Goal: Task Accomplishment & Management: Manage account settings

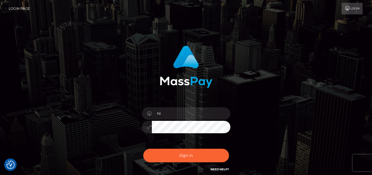
type input "N"
type input "[EMAIL_ADDRESS][DOMAIN_NAME]"
click at [143, 149] on button "Sign in" at bounding box center [186, 156] width 86 height 14
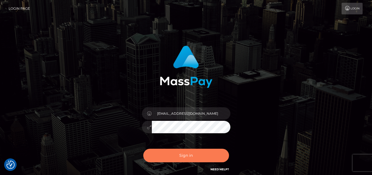
click at [189, 153] on button "Sign in" at bounding box center [186, 156] width 86 height 14
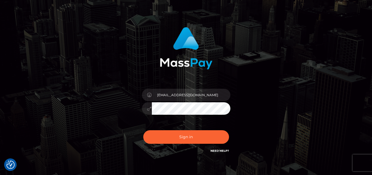
scroll to position [49, 0]
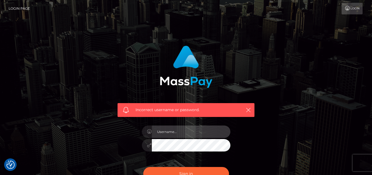
click at [177, 127] on input "text" at bounding box center [191, 131] width 78 height 12
click at [176, 127] on input "text" at bounding box center [191, 131] width 78 height 12
type input "[EMAIL_ADDRESS][DOMAIN_NAME]"
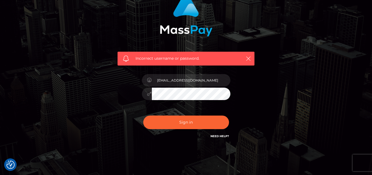
scroll to position [55, 0]
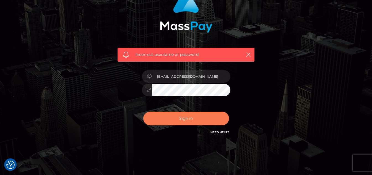
click at [185, 121] on button "Sign in" at bounding box center [186, 119] width 86 height 14
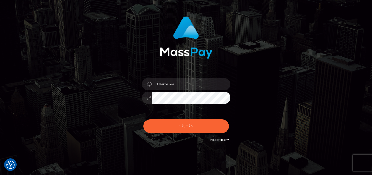
scroll to position [49, 0]
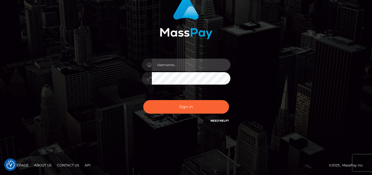
click at [181, 67] on input "text" at bounding box center [191, 65] width 78 height 12
click at [171, 69] on input "text" at bounding box center [191, 65] width 78 height 12
paste input "ninastar0099@gmail.com"
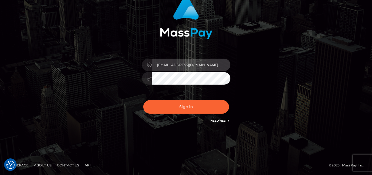
type input "ninastar0099@gmail.com"
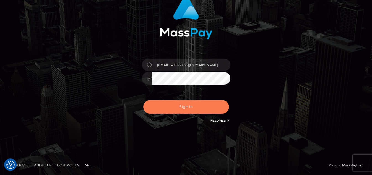
click at [182, 106] on button "Sign in" at bounding box center [186, 107] width 86 height 14
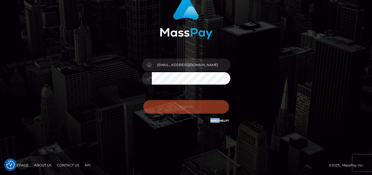
click at [182, 106] on div "Sign in Need Help?" at bounding box center [186, 109] width 97 height 25
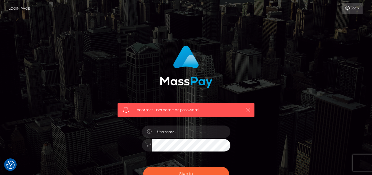
scroll to position [67, 0]
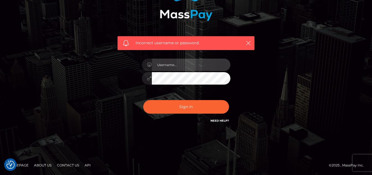
click at [174, 64] on input "text" at bounding box center [191, 65] width 78 height 12
click at [164, 64] on input "[EMAIL_ADDRESS][DOMAIN_NAME]" at bounding box center [191, 65] width 78 height 12
type input "ninastar0099@gmail.com"
click at [143, 100] on button "Sign in" at bounding box center [186, 107] width 86 height 14
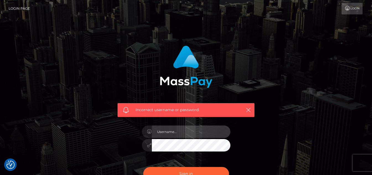
click at [169, 130] on input "text" at bounding box center [191, 131] width 78 height 12
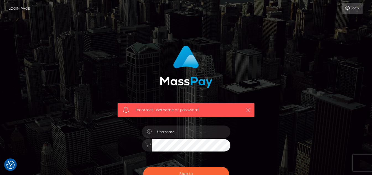
click at [351, 7] on link "Login" at bounding box center [351, 9] width 21 height 12
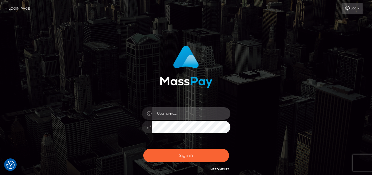
click at [171, 109] on input "text" at bounding box center [191, 113] width 78 height 12
type input "[EMAIL_ADDRESS][DOMAIN_NAME]"
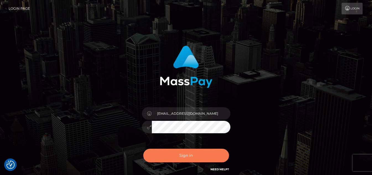
click at [183, 152] on button "Sign in" at bounding box center [186, 156] width 86 height 14
